Goal: Use online tool/utility: Utilize a website feature to perform a specific function

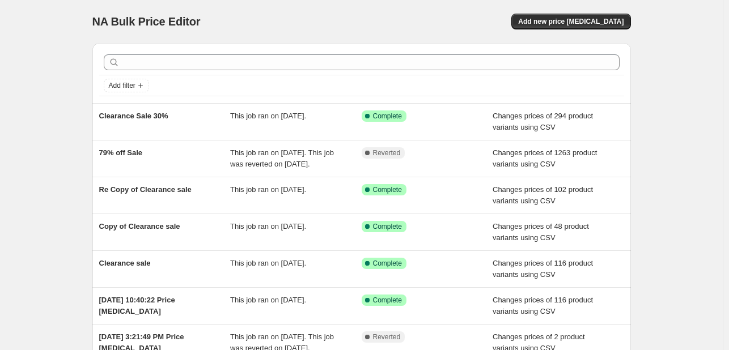
click at [68, 168] on div "NA Bulk Price Editor. This page is ready NA Bulk Price Editor Add new price [ME…" at bounding box center [361, 292] width 723 height 584
click at [551, 26] on span "Add new price [MEDICAL_DATA]" at bounding box center [570, 21] width 105 height 9
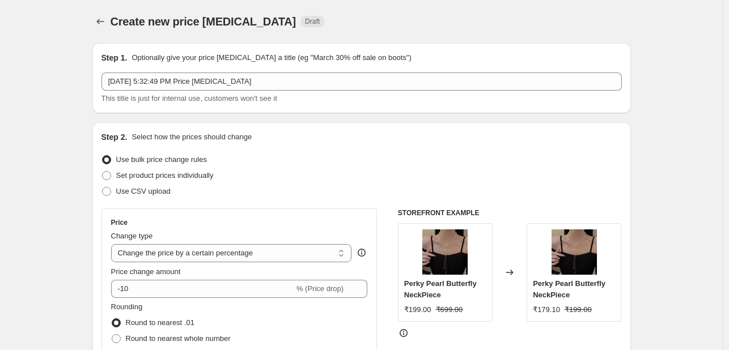
scroll to position [170, 0]
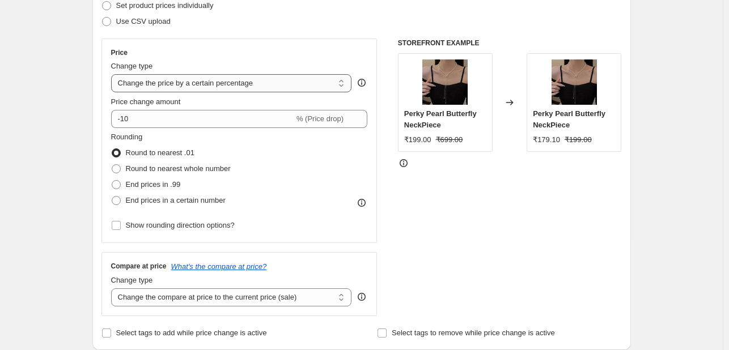
click at [166, 83] on select "Change the price to a certain amount Change the price by a certain amount Chang…" at bounding box center [231, 83] width 241 height 18
select select "by"
click at [113, 74] on select "Change the price to a certain amount Change the price by a certain amount Chang…" at bounding box center [231, 83] width 241 height 18
type input "-10.00"
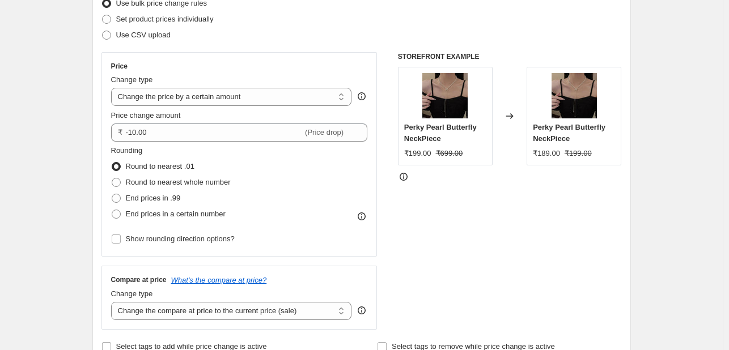
scroll to position [57, 0]
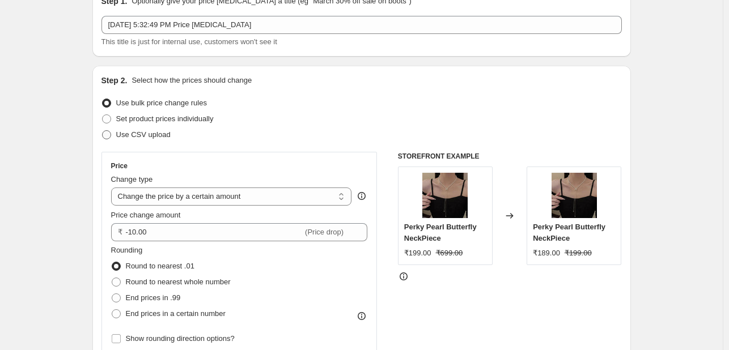
click at [111, 132] on span at bounding box center [106, 134] width 9 height 9
click at [103, 131] on input "Use CSV upload" at bounding box center [102, 130] width 1 height 1
radio input "true"
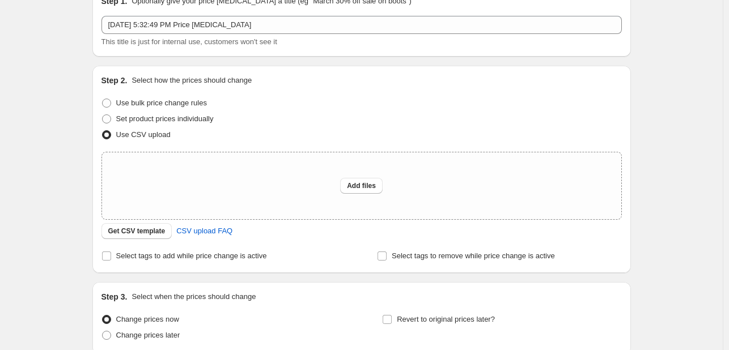
scroll to position [113, 0]
